Goal: Information Seeking & Learning: Understand process/instructions

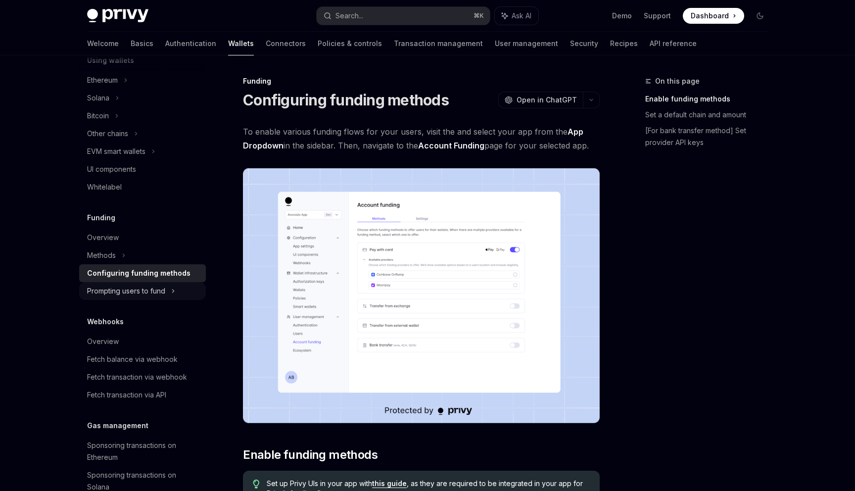
type textarea "*"
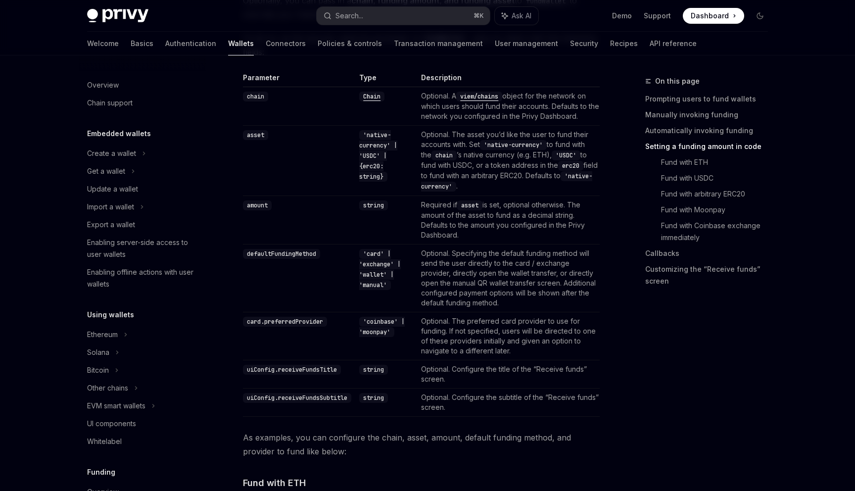
scroll to position [899, 0]
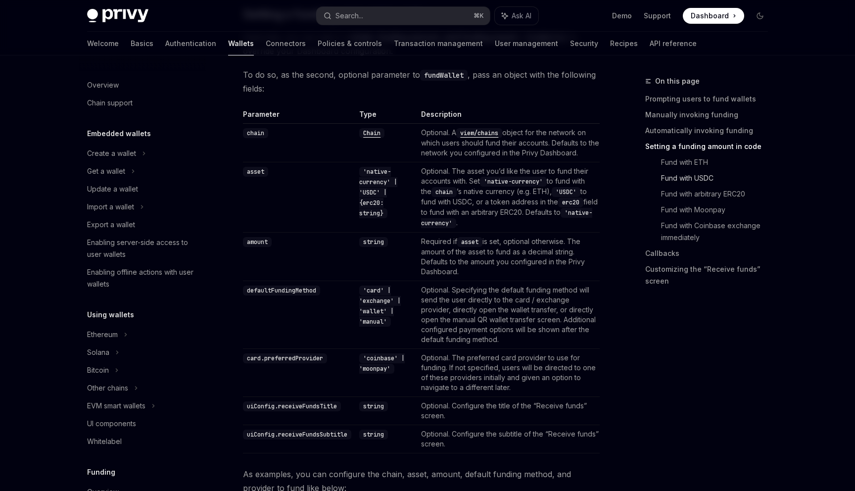
click at [680, 179] on link "Fund with USDC" at bounding box center [718, 178] width 115 height 16
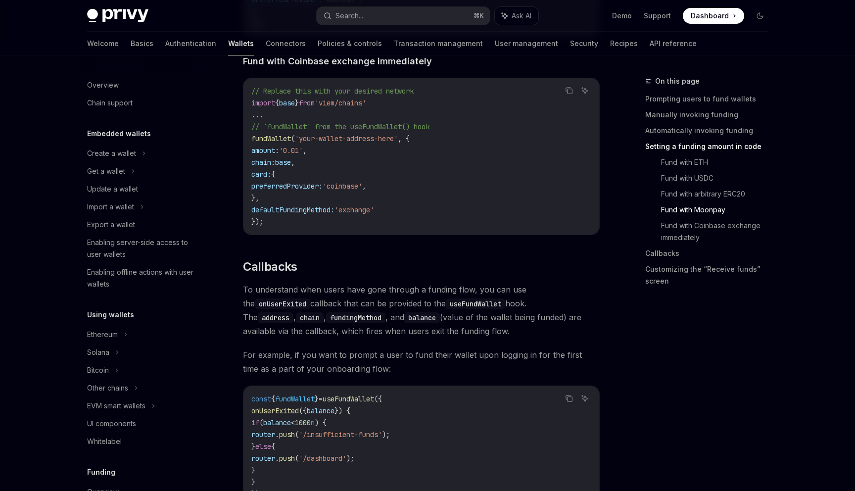
scroll to position [2045, 0]
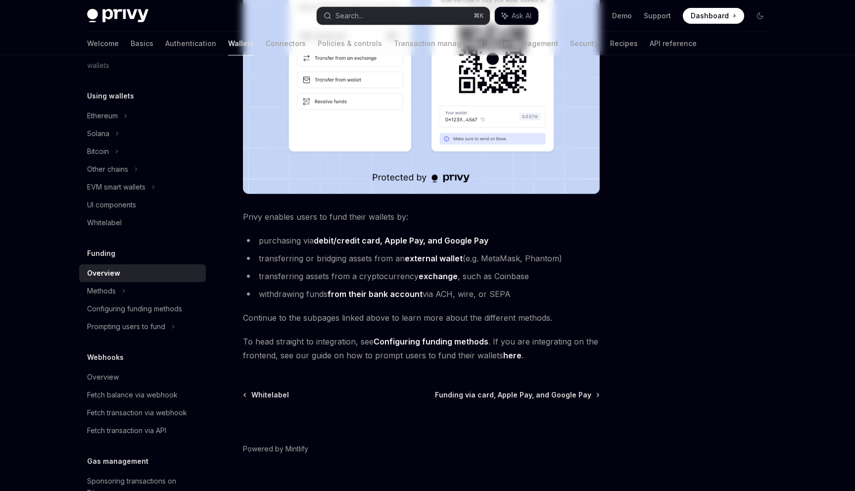
scroll to position [285, 0]
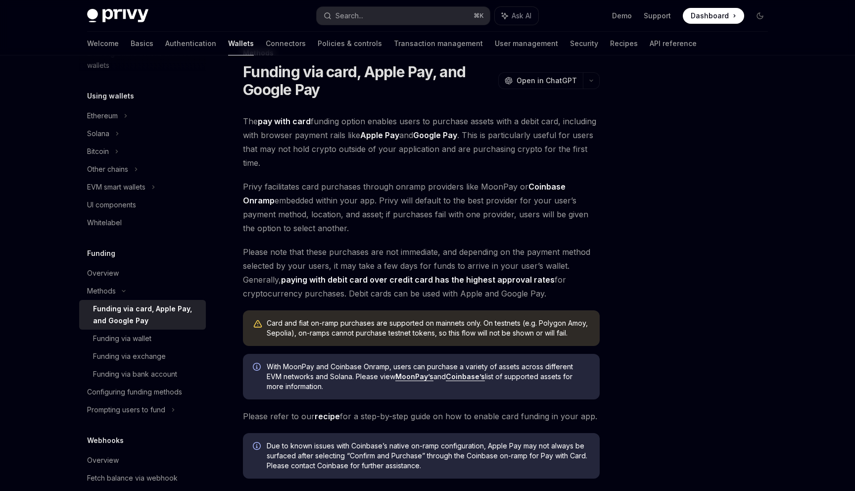
scroll to position [29, 0]
click at [129, 338] on div "Funding via wallet" at bounding box center [122, 339] width 58 height 12
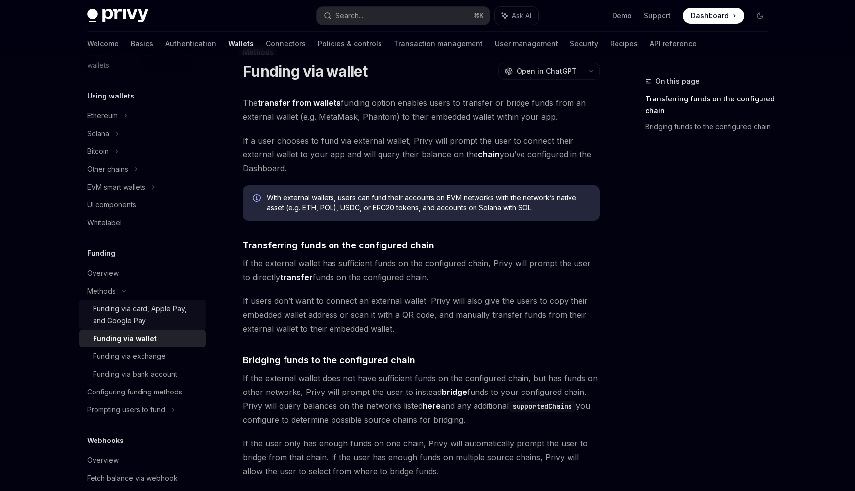
click at [145, 314] on div "Funding via card, Apple Pay, and Google Pay" at bounding box center [146, 315] width 107 height 24
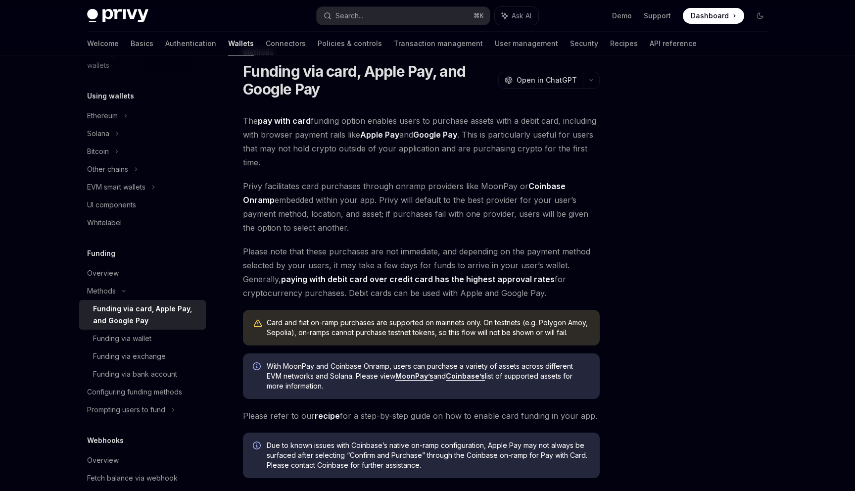
scroll to position [163, 0]
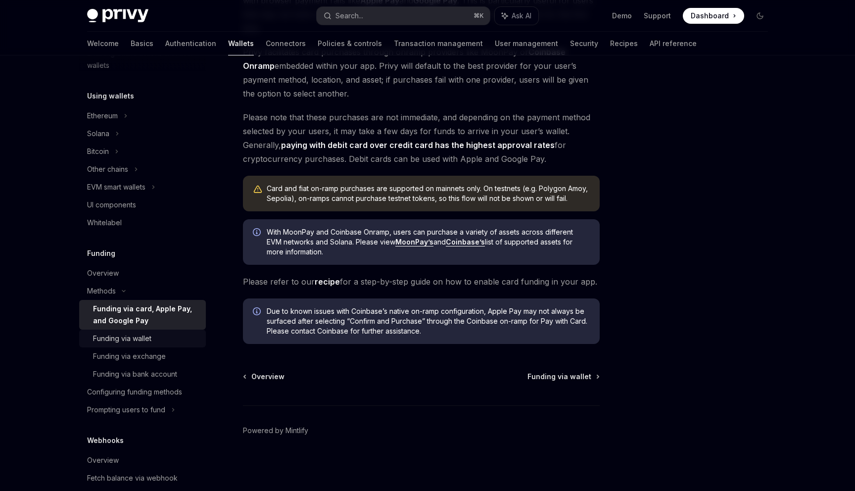
click at [131, 333] on div "Funding via wallet" at bounding box center [122, 339] width 58 height 12
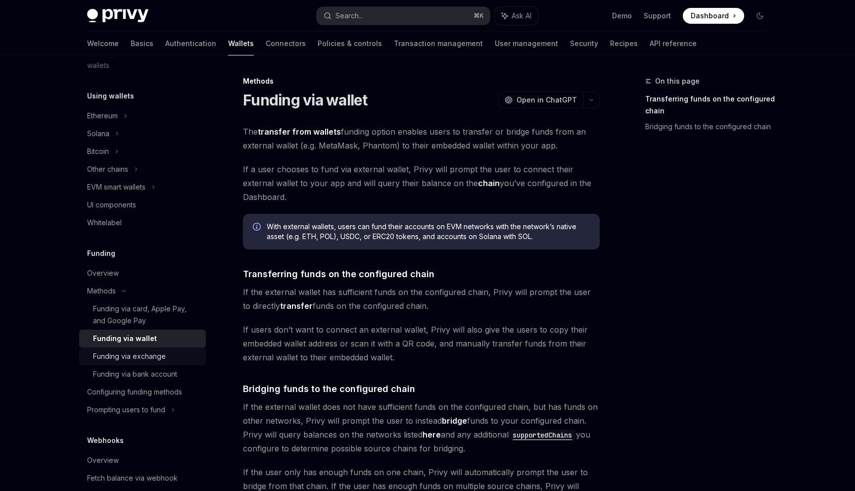
click at [126, 352] on div "Funding via exchange" at bounding box center [129, 356] width 73 height 12
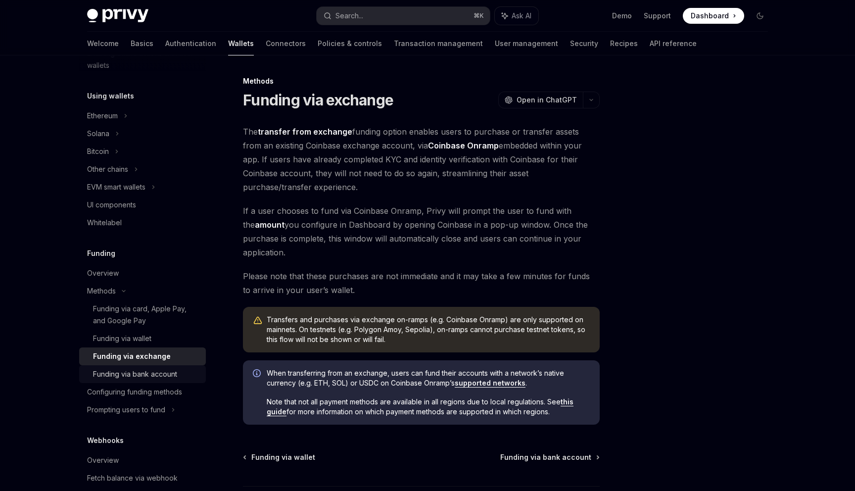
click at [120, 372] on div "Funding via bank account" at bounding box center [135, 374] width 84 height 12
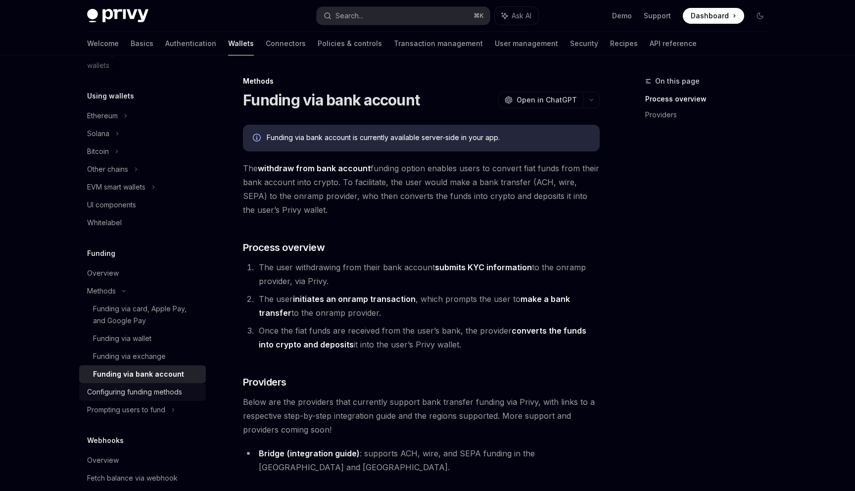
click at [112, 389] on div "Configuring funding methods" at bounding box center [134, 392] width 95 height 12
type textarea "*"
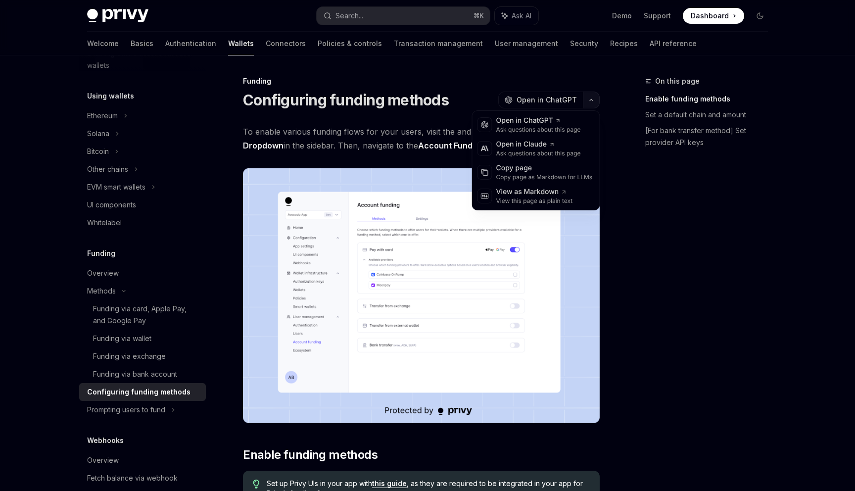
click at [594, 102] on button "button" at bounding box center [591, 100] width 17 height 17
click at [529, 175] on div "Copy page as Markdown for LLMs" at bounding box center [545, 177] width 97 height 8
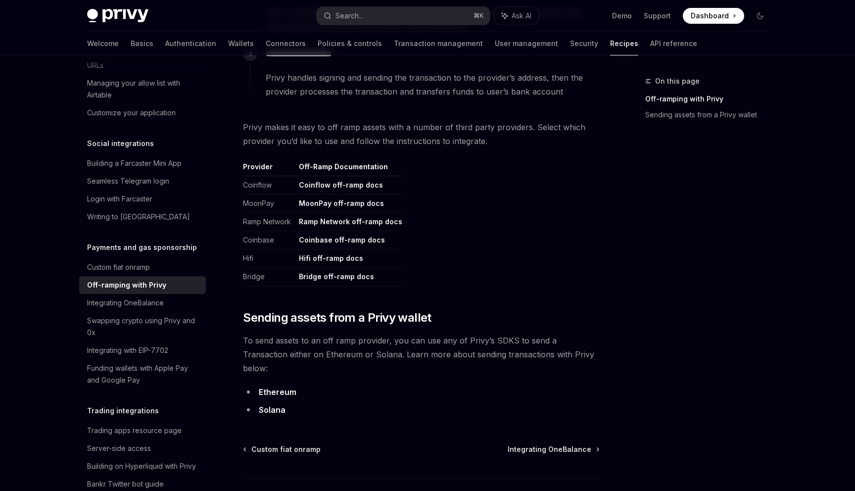
scroll to position [475, 0]
